Goal: Navigation & Orientation: Find specific page/section

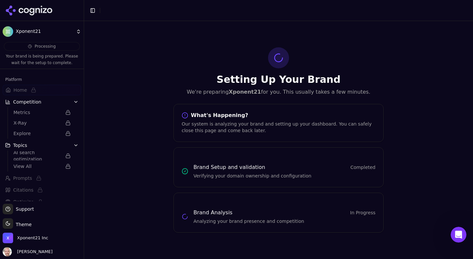
scroll to position [41, 0]
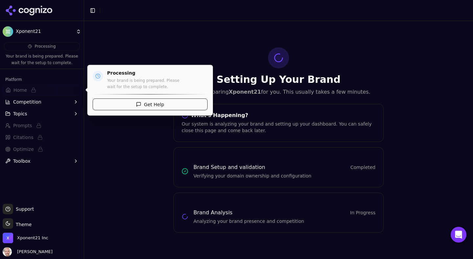
click at [21, 86] on span "Home" at bounding box center [42, 90] width 79 height 11
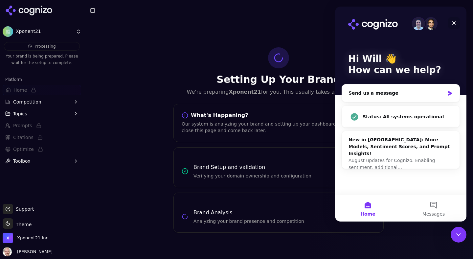
click at [454, 22] on icon "Close" at bounding box center [454, 22] width 5 height 5
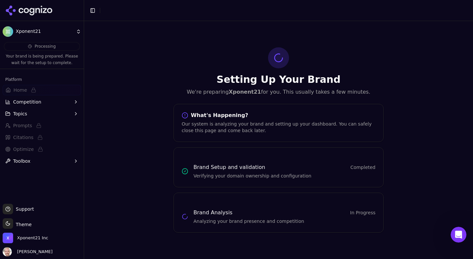
click at [21, 111] on span "Topics" at bounding box center [20, 113] width 14 height 7
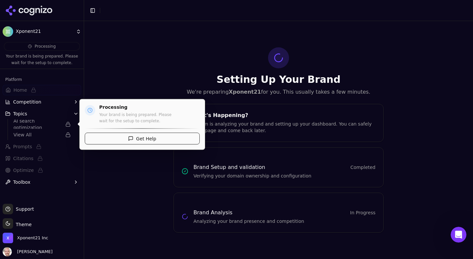
click at [28, 126] on span "AI search optimization" at bounding box center [37, 124] width 48 height 13
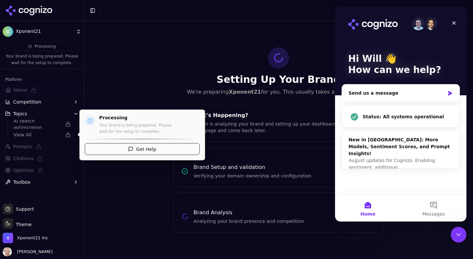
click at [29, 133] on span "View All" at bounding box center [37, 134] width 48 height 7
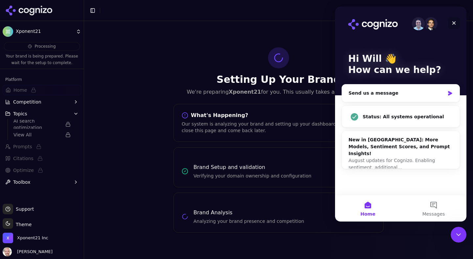
click at [456, 21] on icon "Close" at bounding box center [454, 22] width 5 height 5
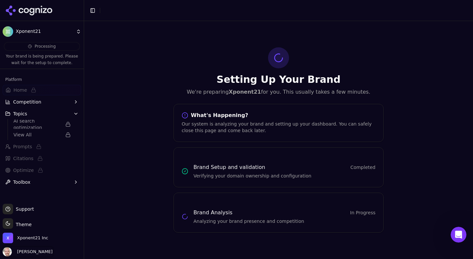
click at [19, 253] on span "[PERSON_NAME]" at bounding box center [33, 252] width 38 height 6
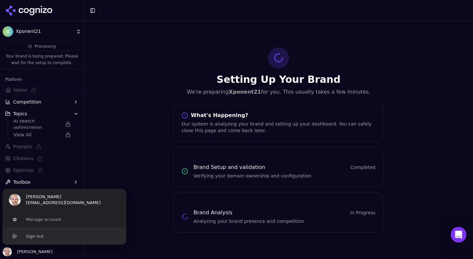
click at [24, 239] on button "Sign out" at bounding box center [64, 236] width 124 height 17
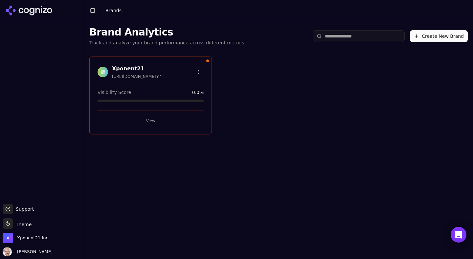
click at [150, 118] on button "View" at bounding box center [151, 121] width 106 height 11
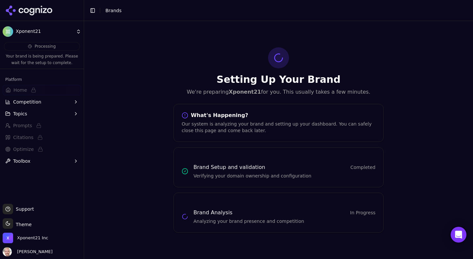
click at [18, 101] on span "Competition" at bounding box center [27, 102] width 28 height 7
click at [26, 140] on button "Topics" at bounding box center [42, 145] width 79 height 11
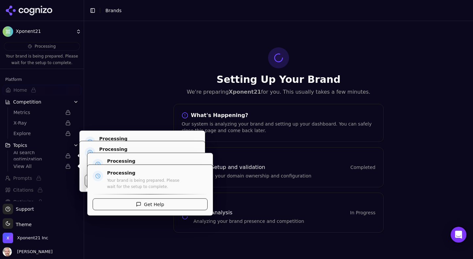
scroll to position [20, 0]
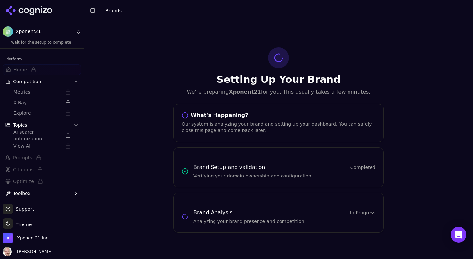
click at [43, 194] on button "Toolbox" at bounding box center [42, 193] width 79 height 11
